Goal: Information Seeking & Learning: Find specific page/section

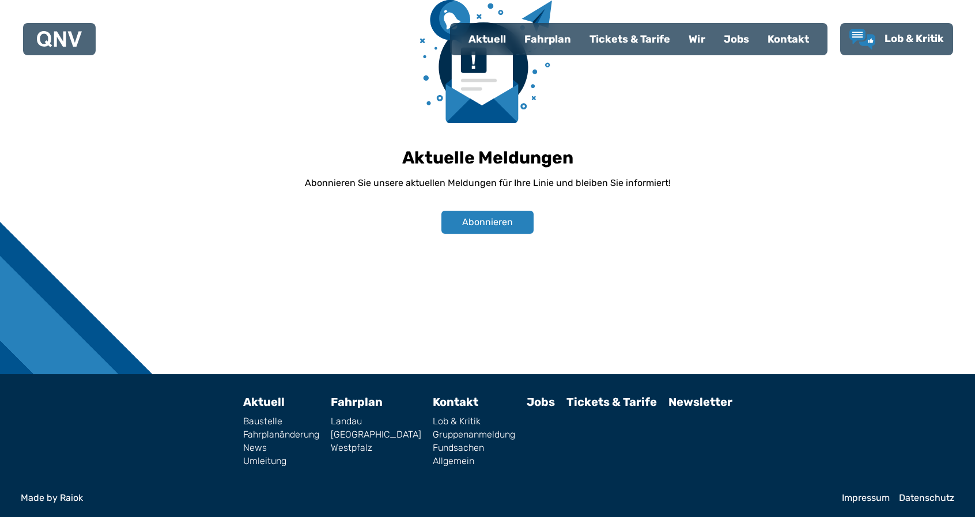
scroll to position [808, 0]
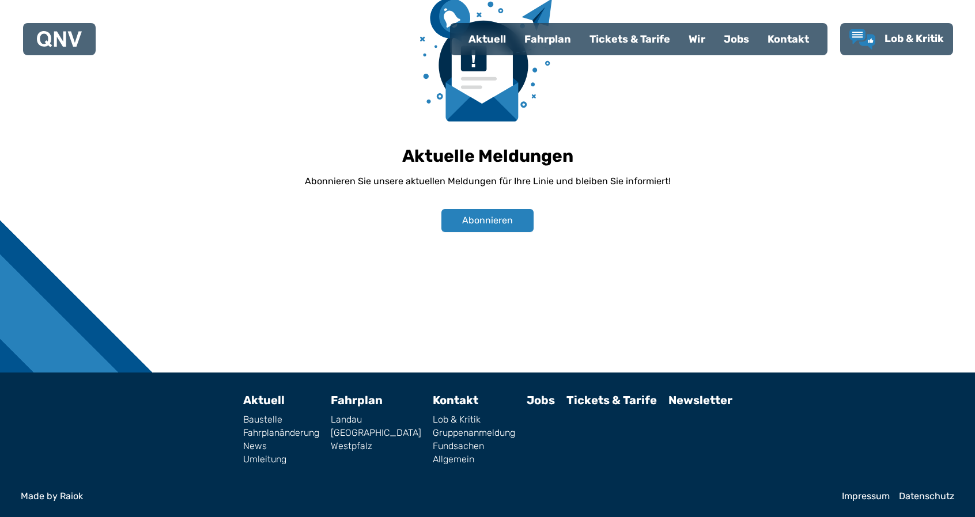
click at [604, 398] on link "Tickets & Tarife" at bounding box center [611, 401] width 90 height 14
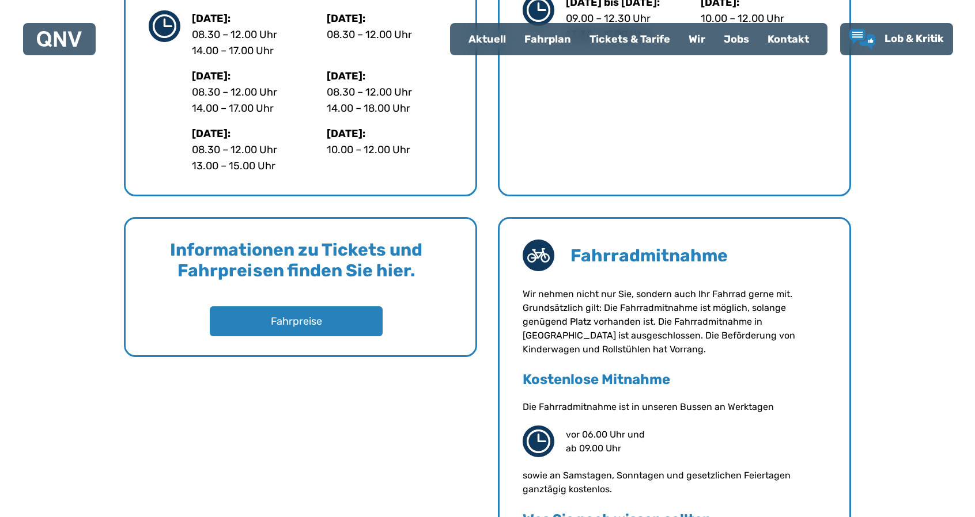
scroll to position [761, 0]
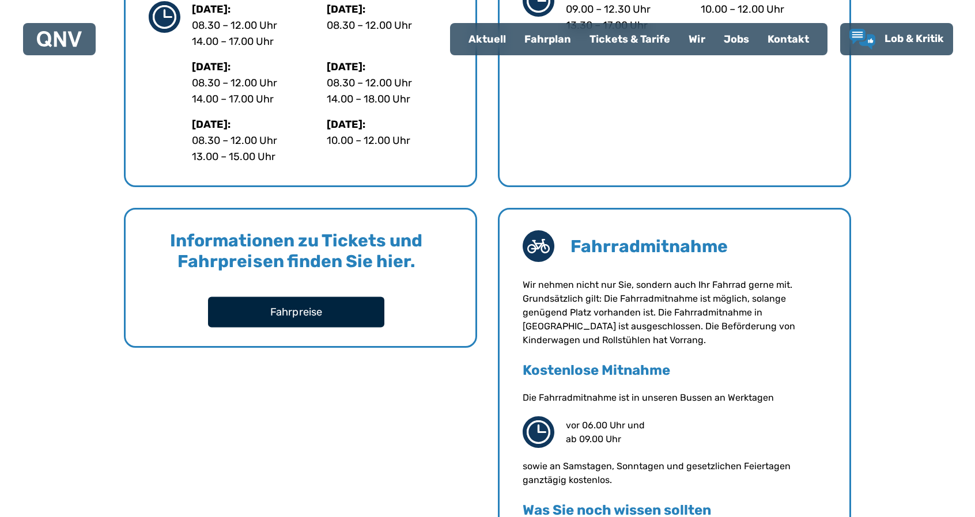
click at [298, 308] on button "Fahrpreise" at bounding box center [296, 312] width 176 height 31
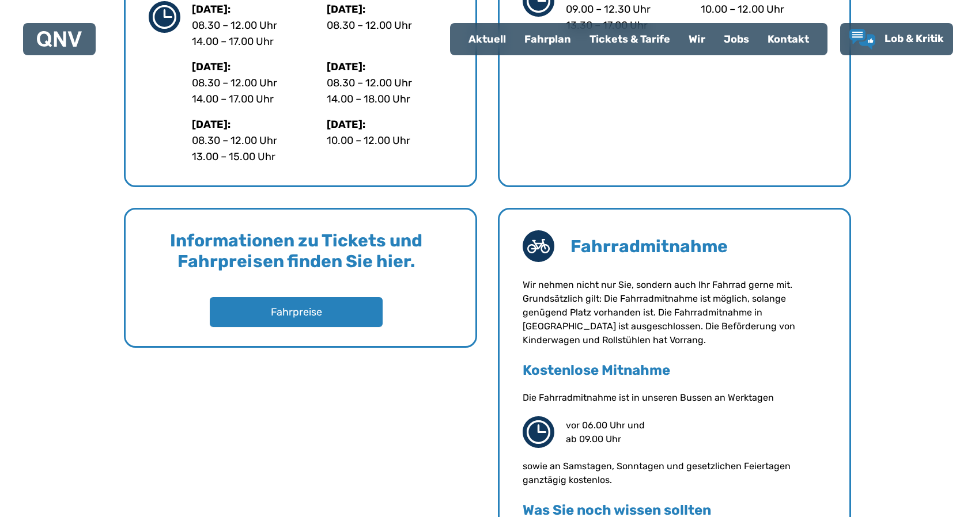
click at [43, 240] on div "Büro für Tourismus in [GEOGRAPHIC_DATA] Navigieren Büro für Tourismus [STREET_A…" at bounding box center [487, 140] width 975 height 1144
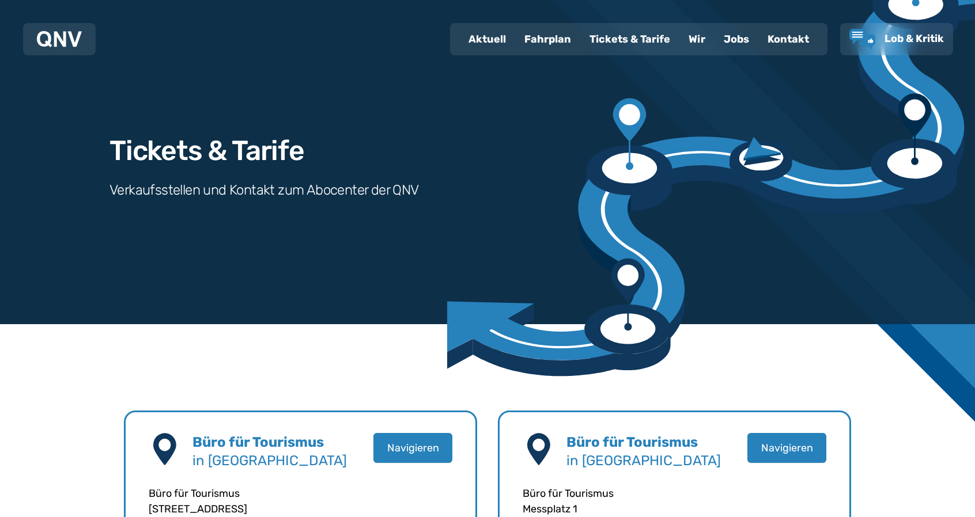
scroll to position [0, 0]
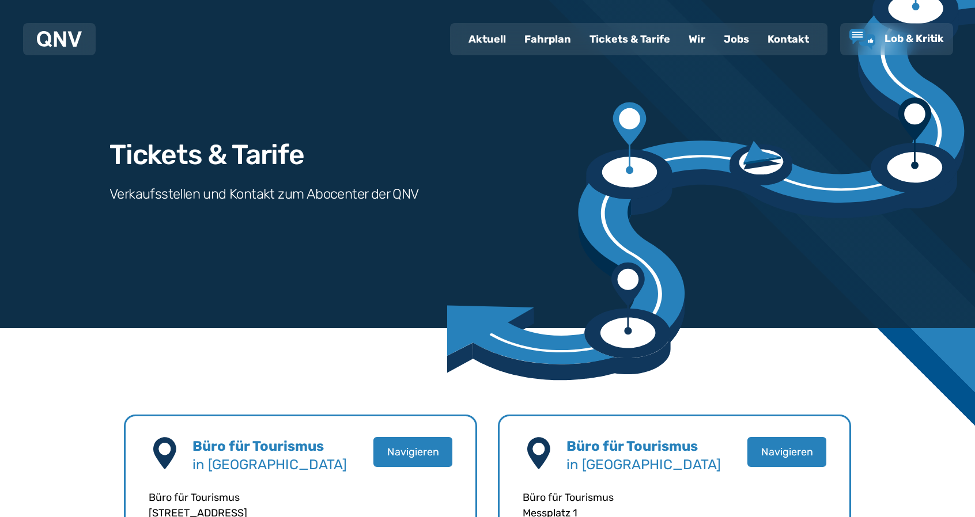
click at [640, 39] on div "Tickets & Tarife" at bounding box center [629, 39] width 99 height 30
click at [425, 451] on button "Navigieren" at bounding box center [413, 452] width 81 height 31
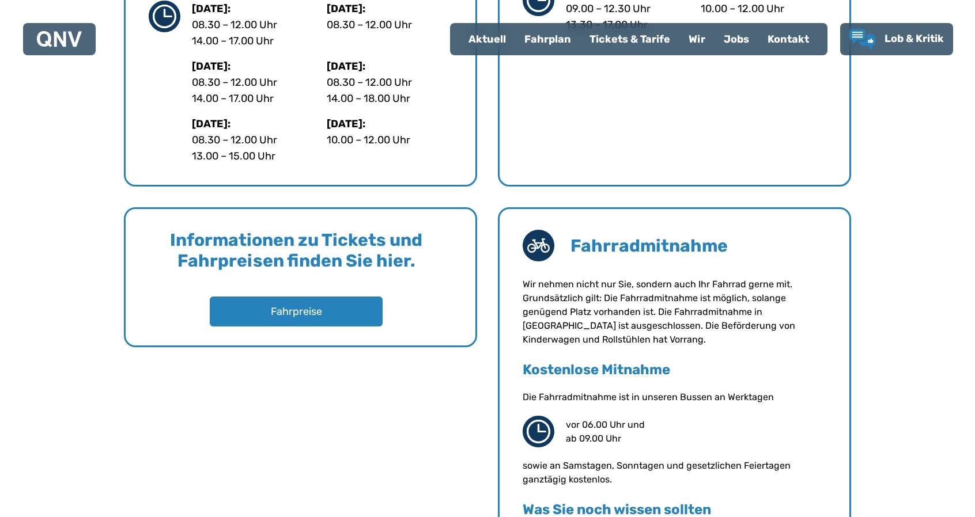
scroll to position [761, 0]
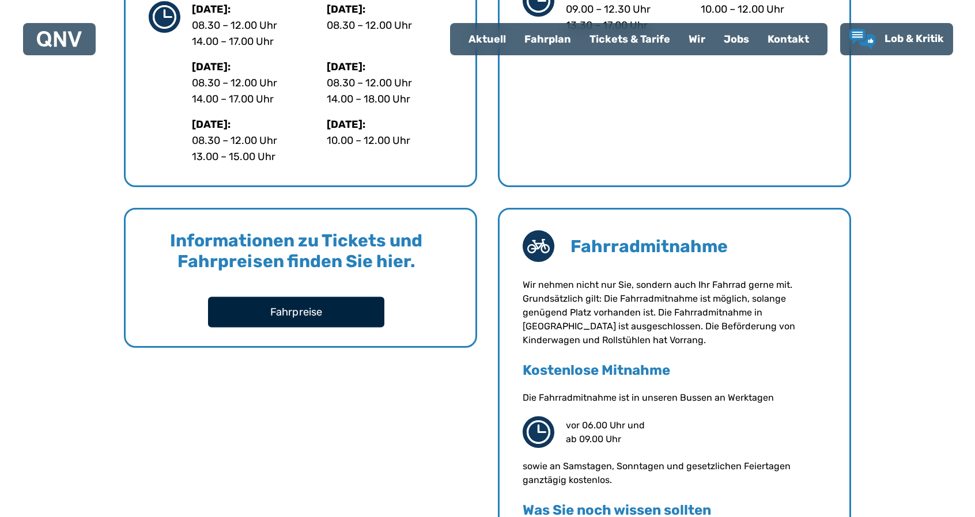
click at [284, 320] on button "Fahrpreise" at bounding box center [296, 312] width 176 height 31
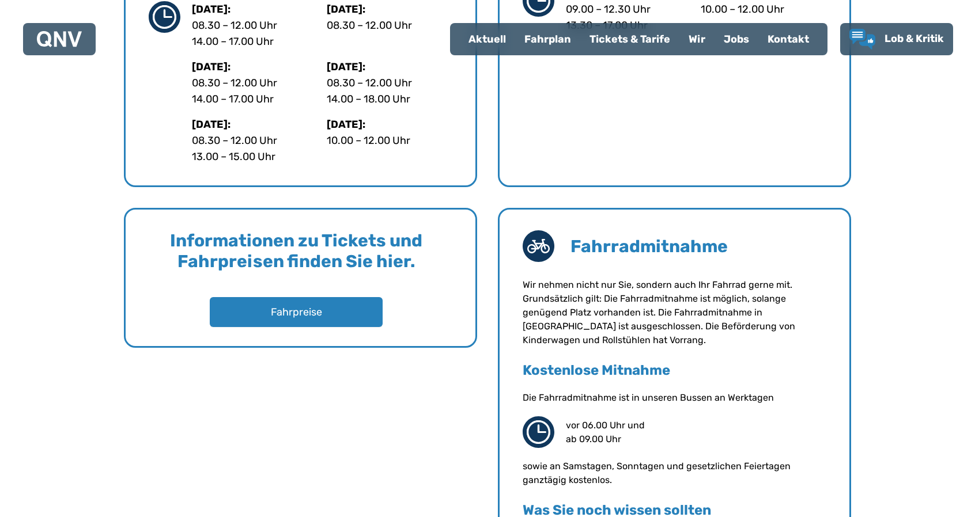
click at [783, 39] on div "Kontakt" at bounding box center [788, 39] width 60 height 30
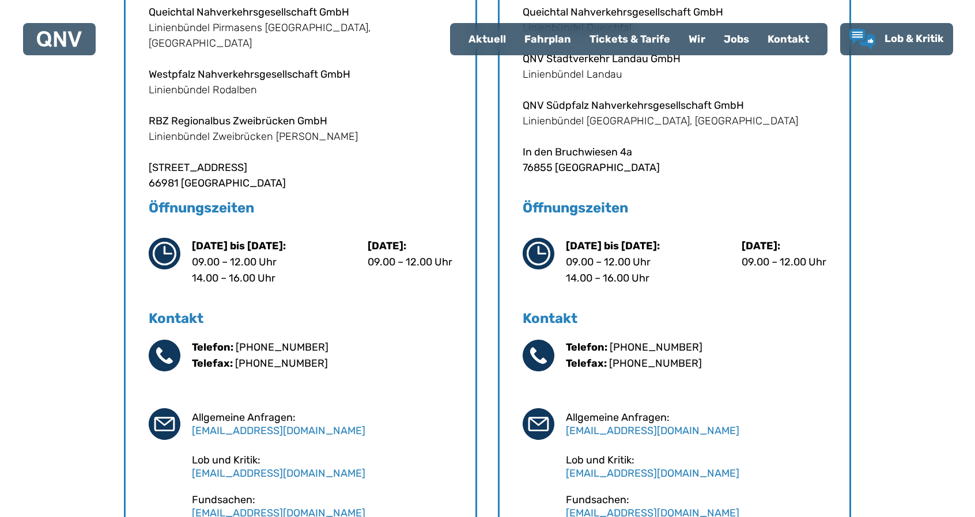
scroll to position [63, 0]
